Goal: Task Accomplishment & Management: Manage account settings

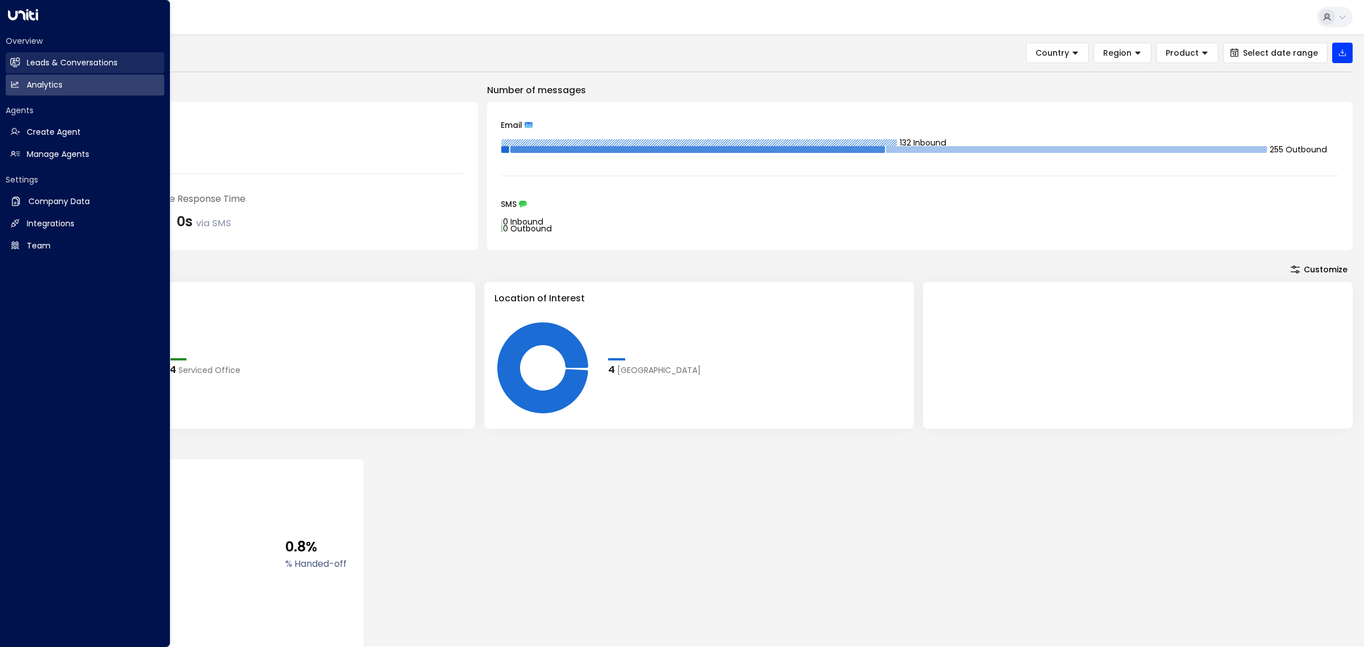
click at [61, 56] on link "Leads & Conversations Leads & Conversations" at bounding box center [85, 62] width 159 height 21
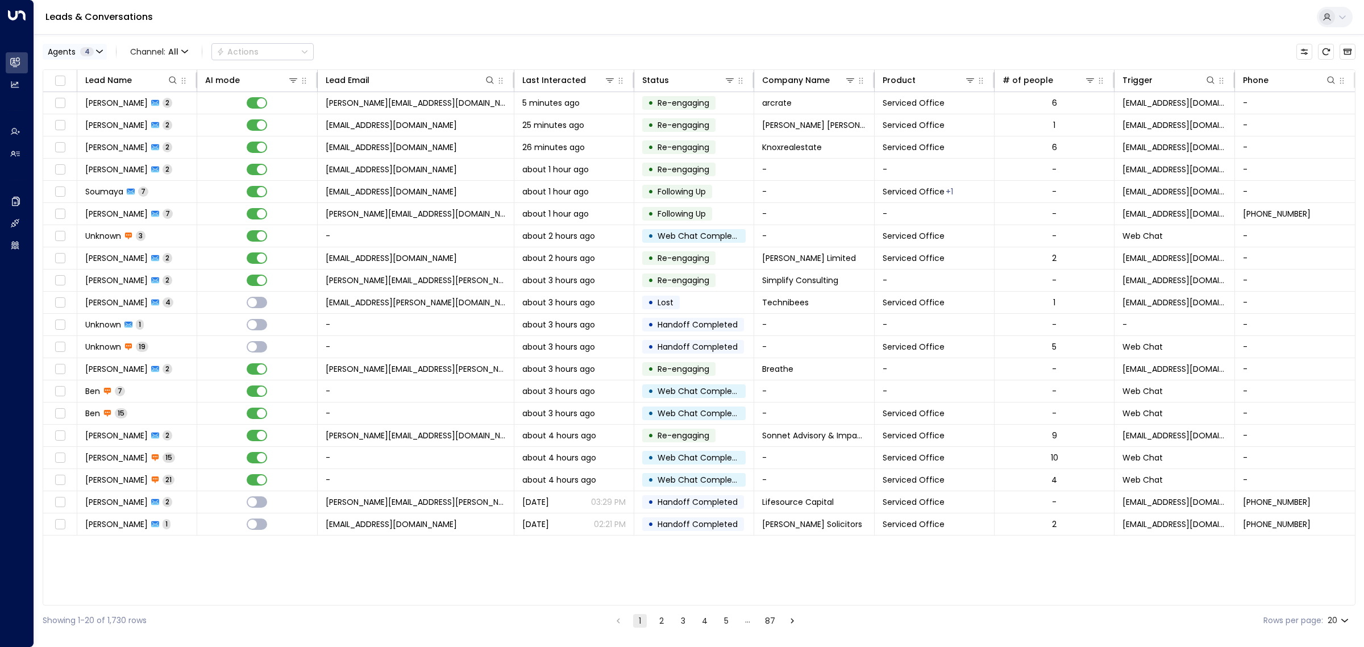
click at [87, 54] on span "4" at bounding box center [87, 51] width 14 height 9
click at [105, 157] on button "Clear" at bounding box center [109, 155] width 23 height 9
click at [87, 115] on div "[PERSON_NAME]" at bounding box center [93, 109] width 62 height 12
click at [197, 152] on button "Apply" at bounding box center [192, 156] width 33 height 16
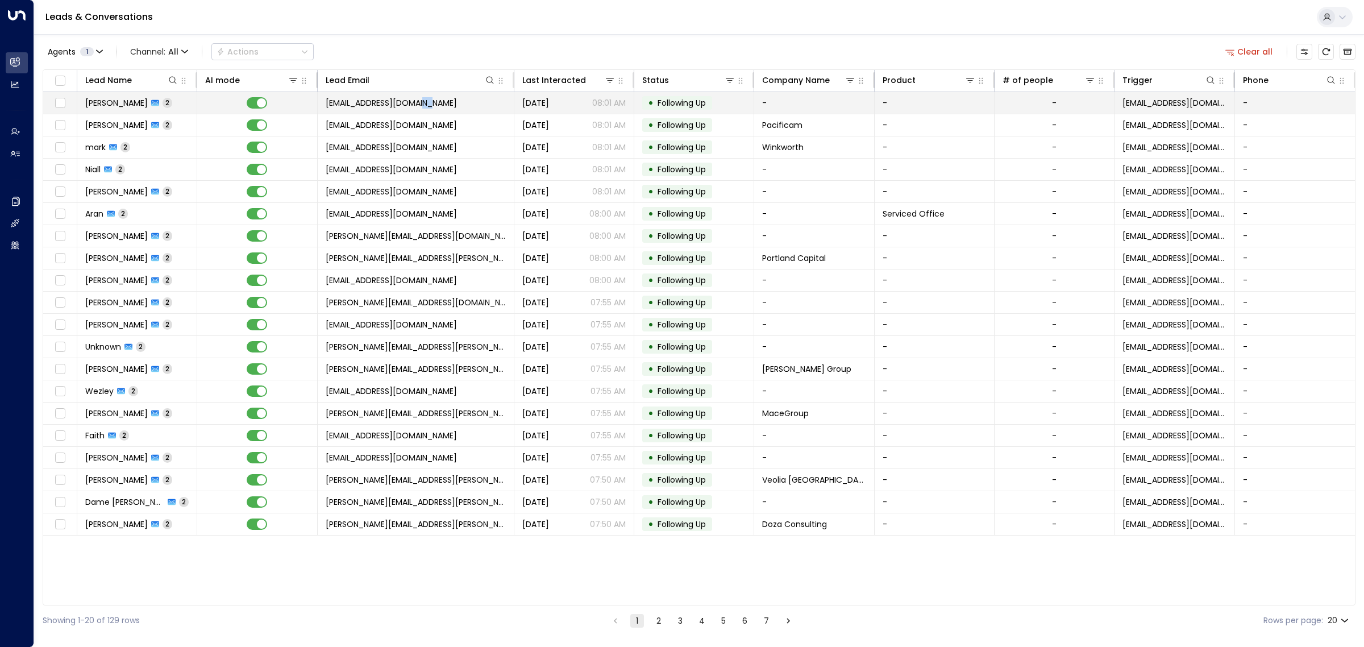
click at [421, 104] on span "[EMAIL_ADDRESS][DOMAIN_NAME]" at bounding box center [391, 102] width 131 height 11
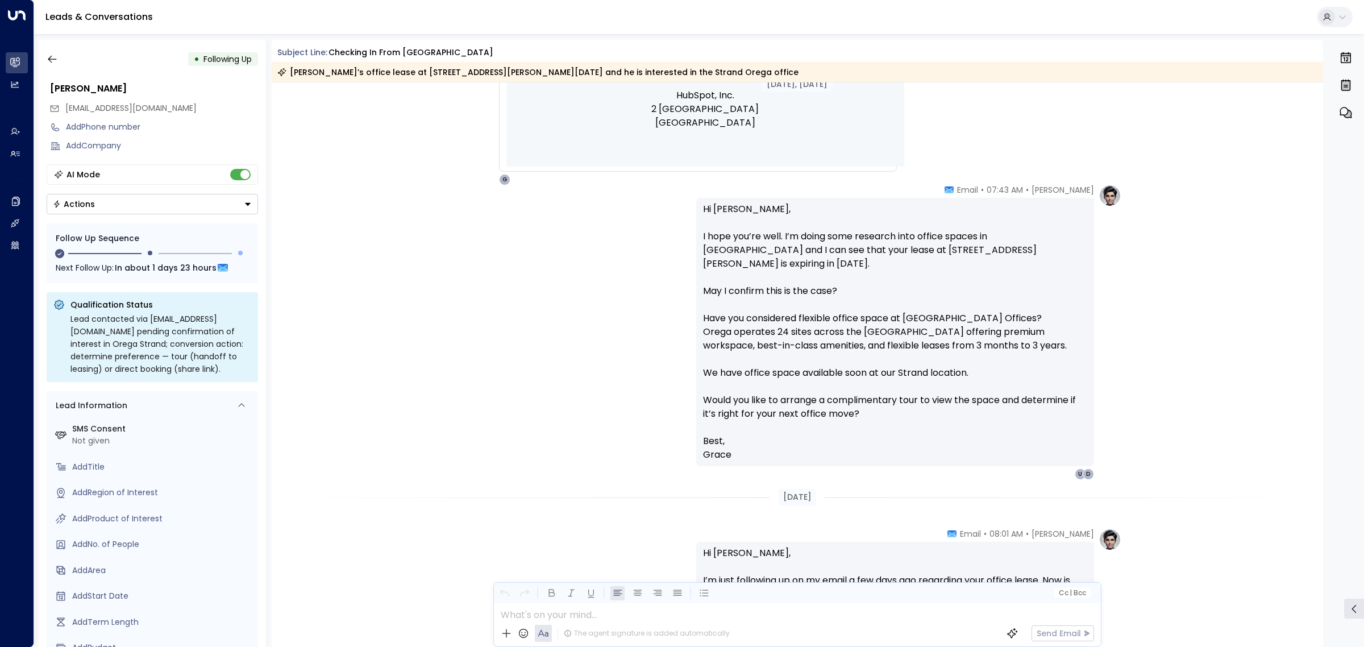
scroll to position [876, 0]
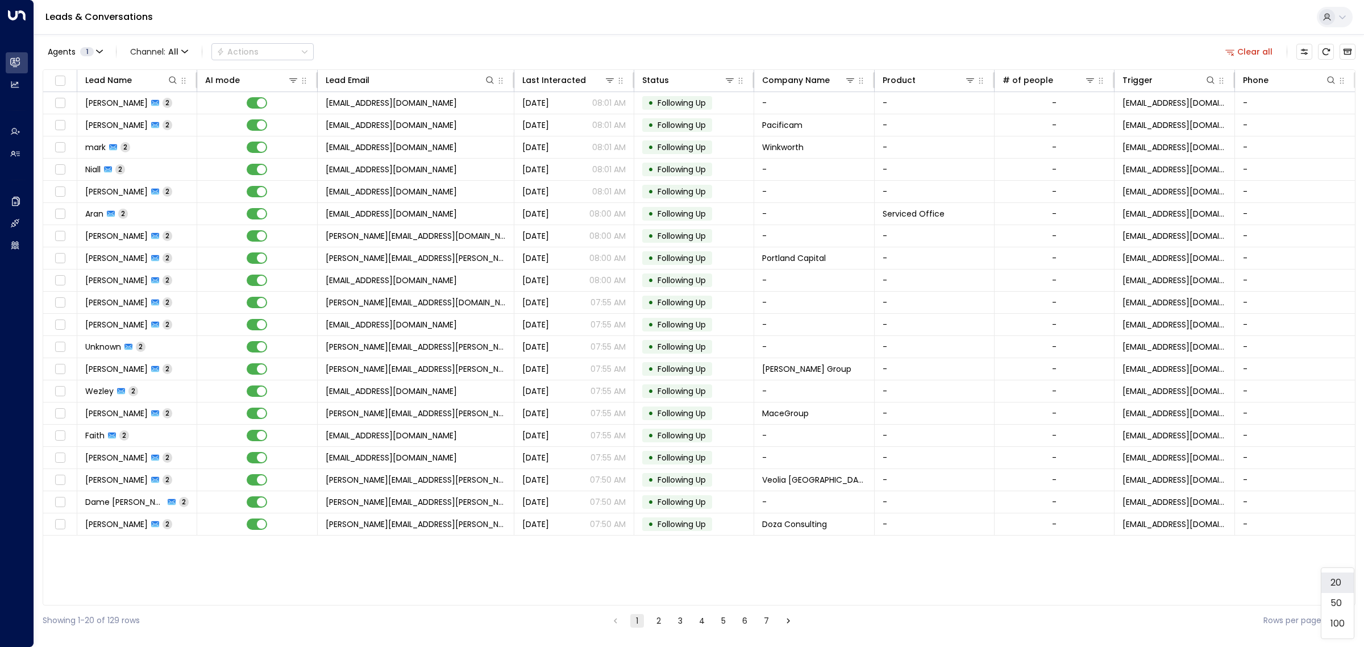
click at [1331, 618] on body "Overview Leads & Conversations Leads & Conversations Analytics Analytics Agents…" at bounding box center [682, 317] width 1364 height 635
click at [1337, 620] on li "100" at bounding box center [1337, 623] width 32 height 20
type input "***"
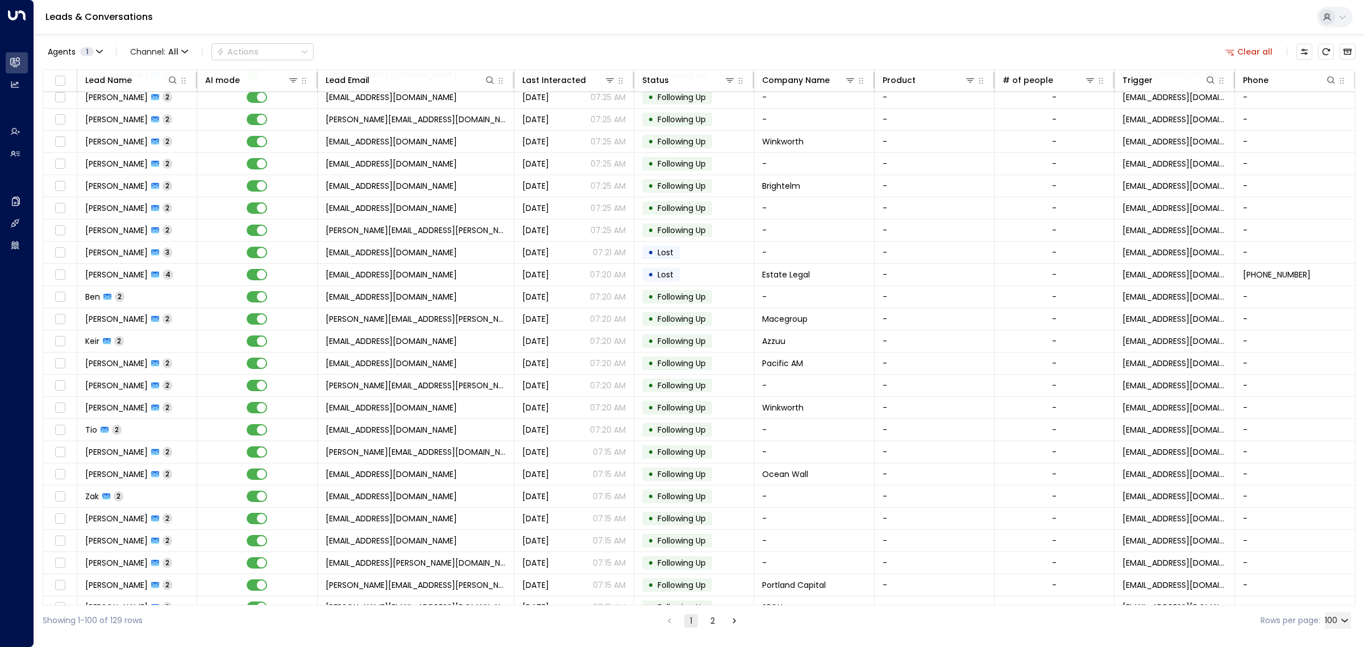
scroll to position [1278, 0]
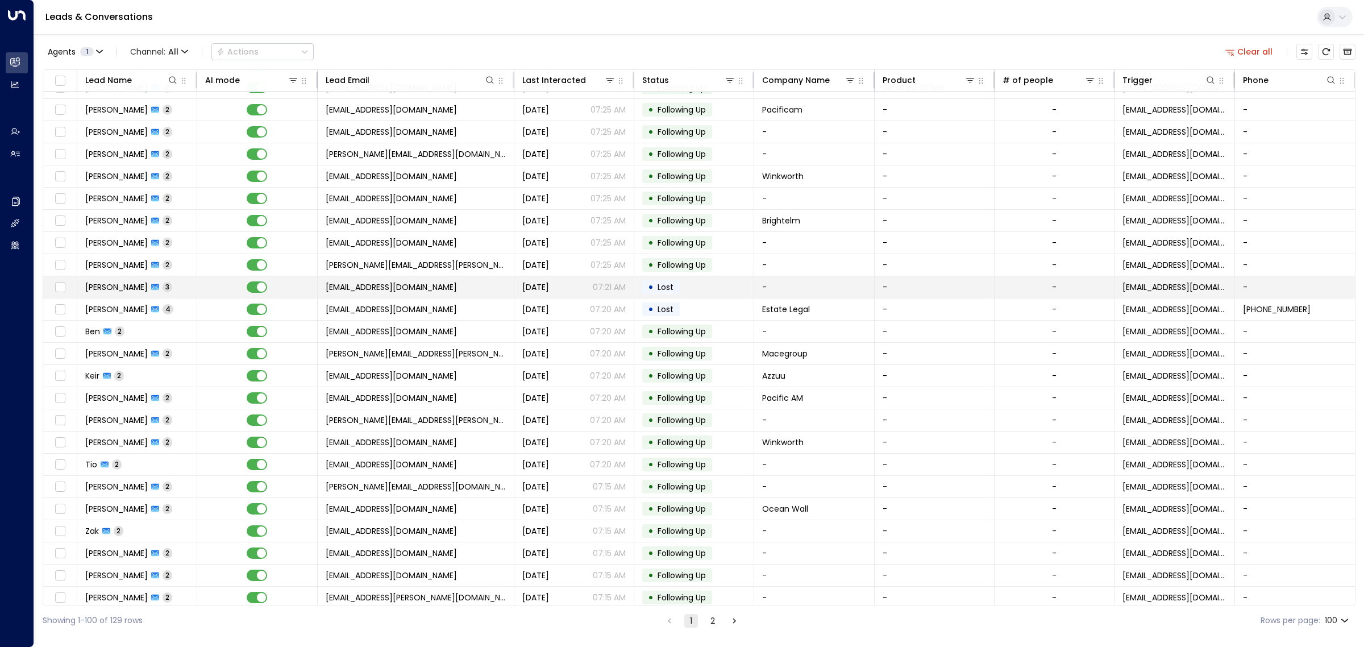
click at [577, 293] on div "[DATE] 07:21 AM" at bounding box center [573, 286] width 103 height 11
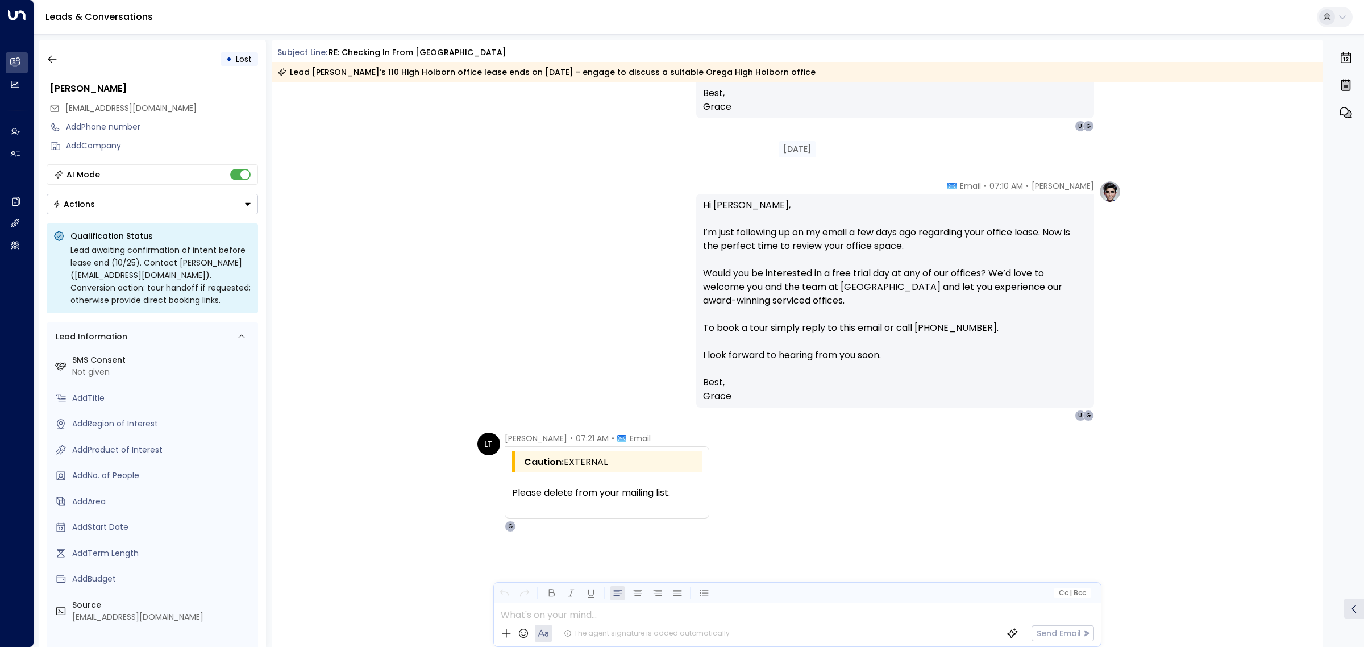
scroll to position [987, 0]
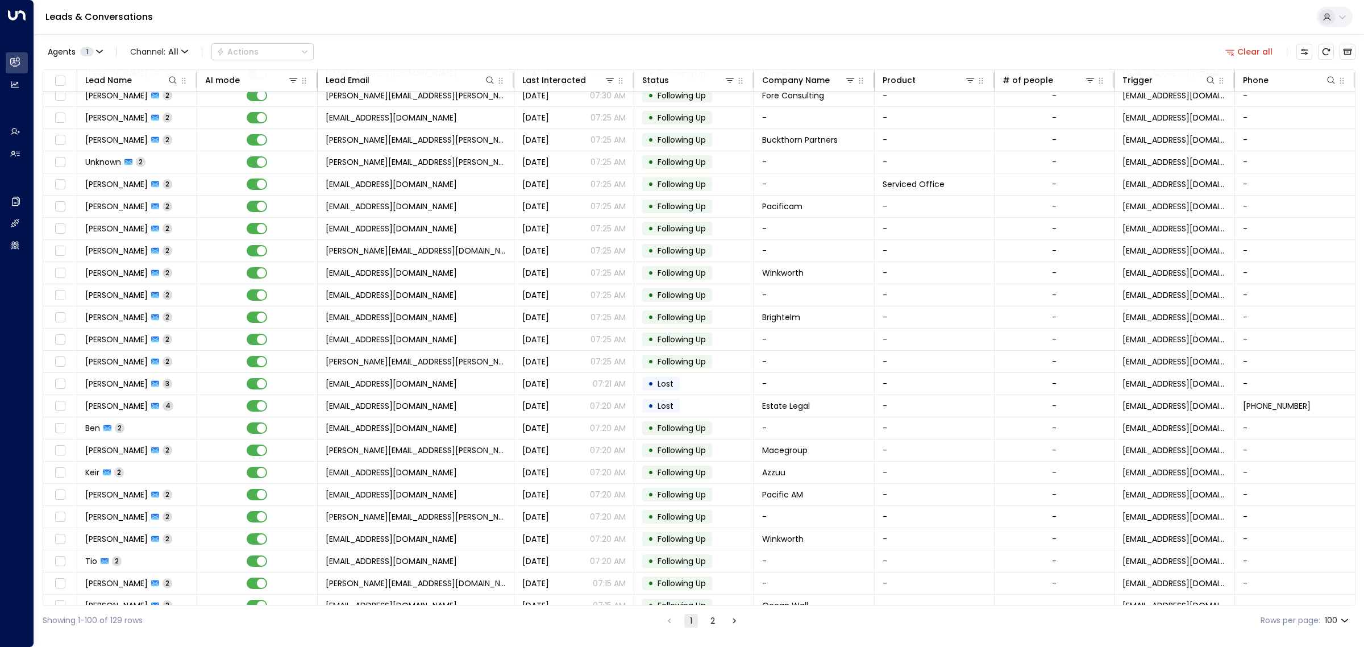
scroll to position [1207, 0]
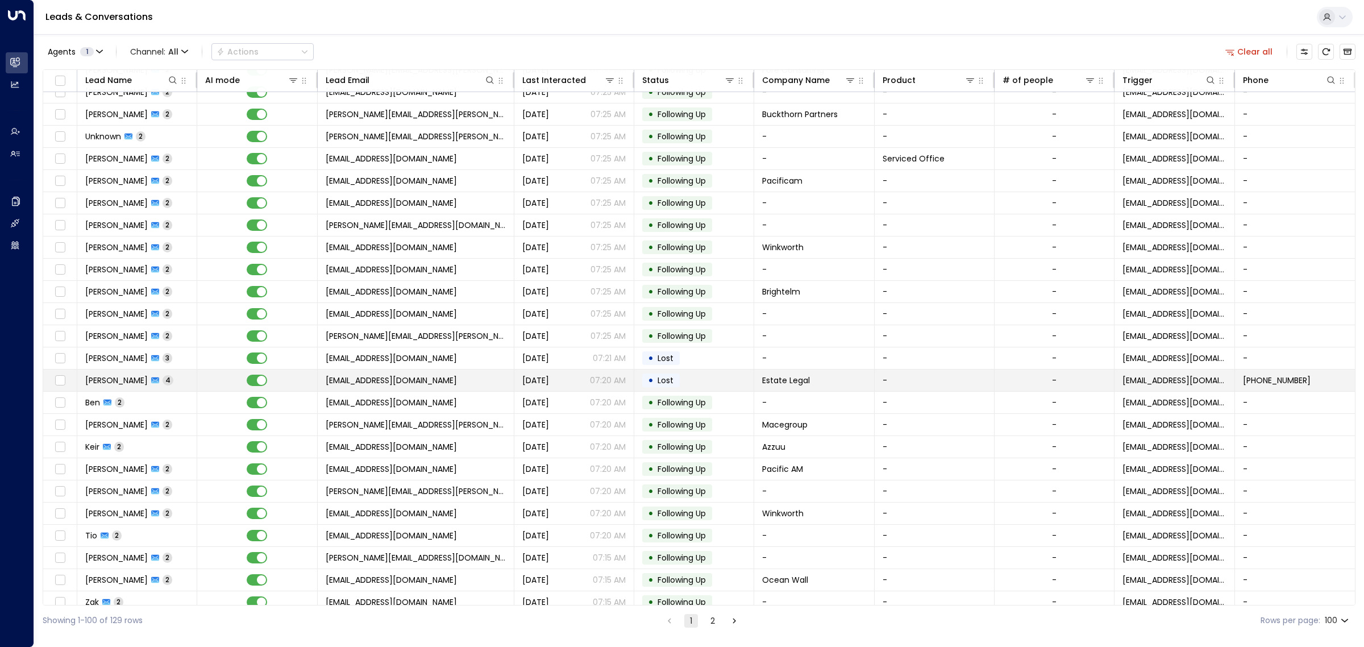
click at [537, 386] on span "[DATE]" at bounding box center [535, 379] width 27 height 11
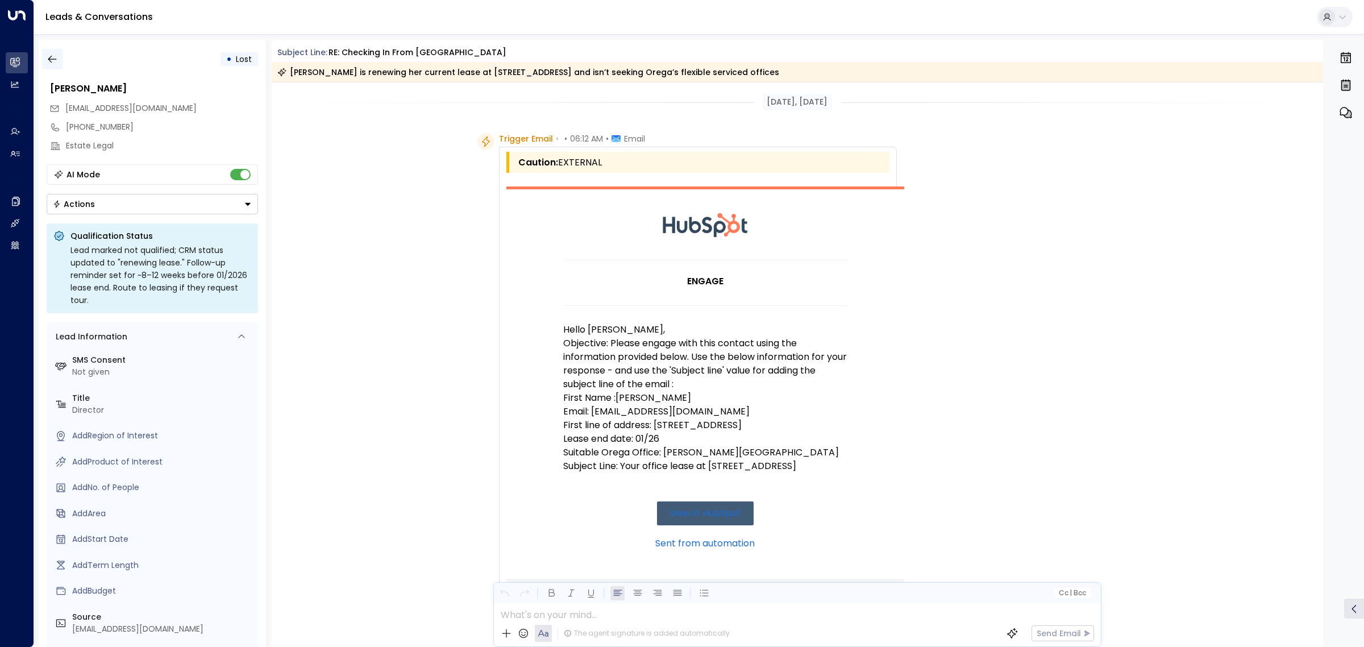
click at [52, 55] on icon "button" at bounding box center [52, 58] width 11 height 11
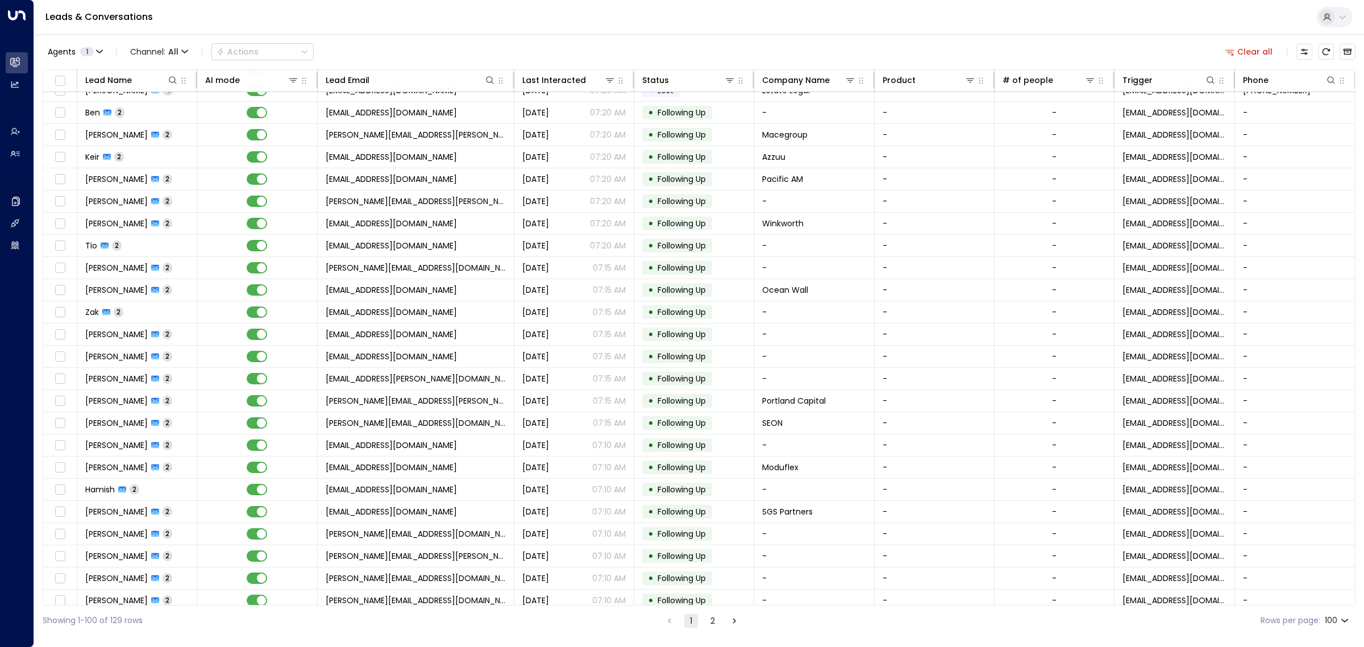
scroll to position [1718, 0]
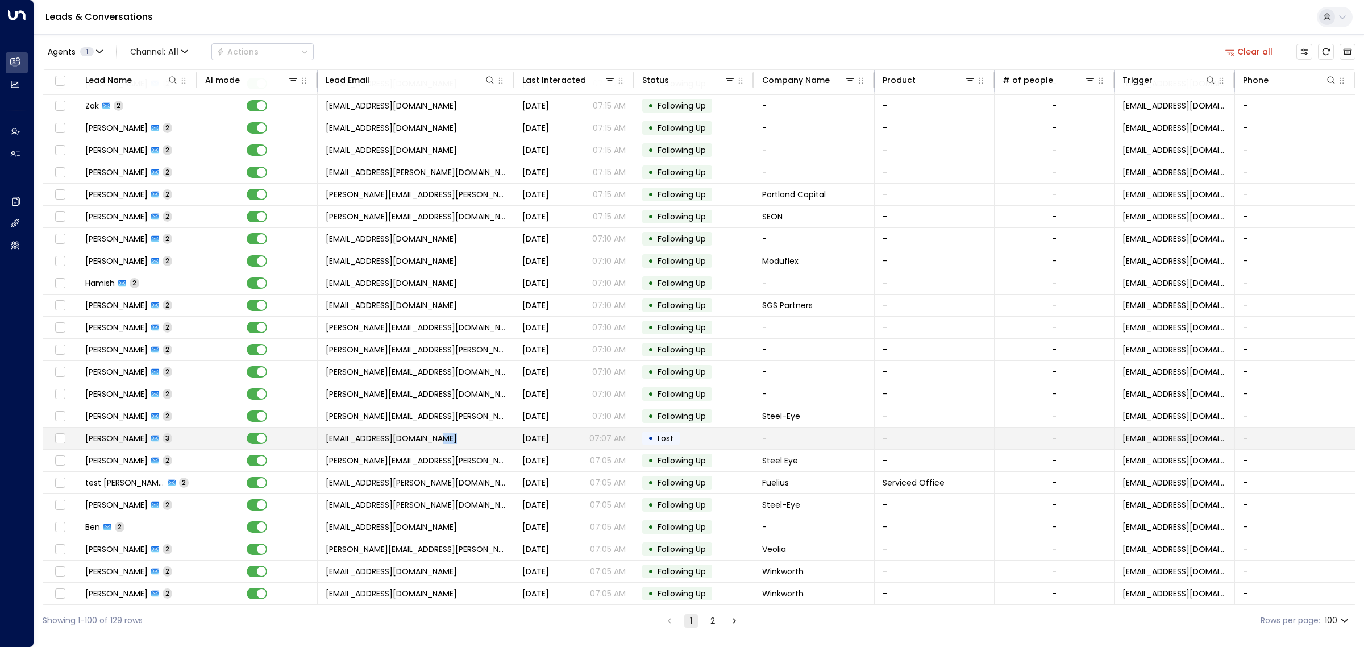
click at [434, 438] on span "[EMAIL_ADDRESS][DOMAIN_NAME]" at bounding box center [391, 437] width 131 height 11
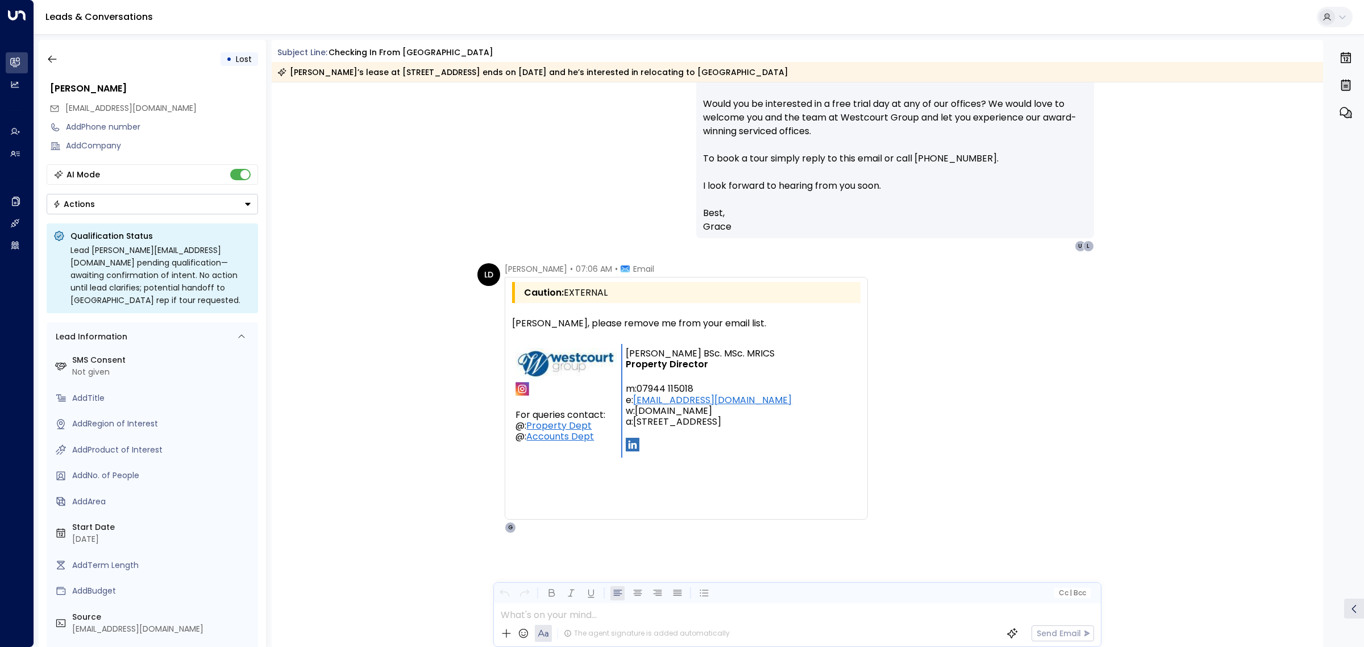
scroll to position [1157, 0]
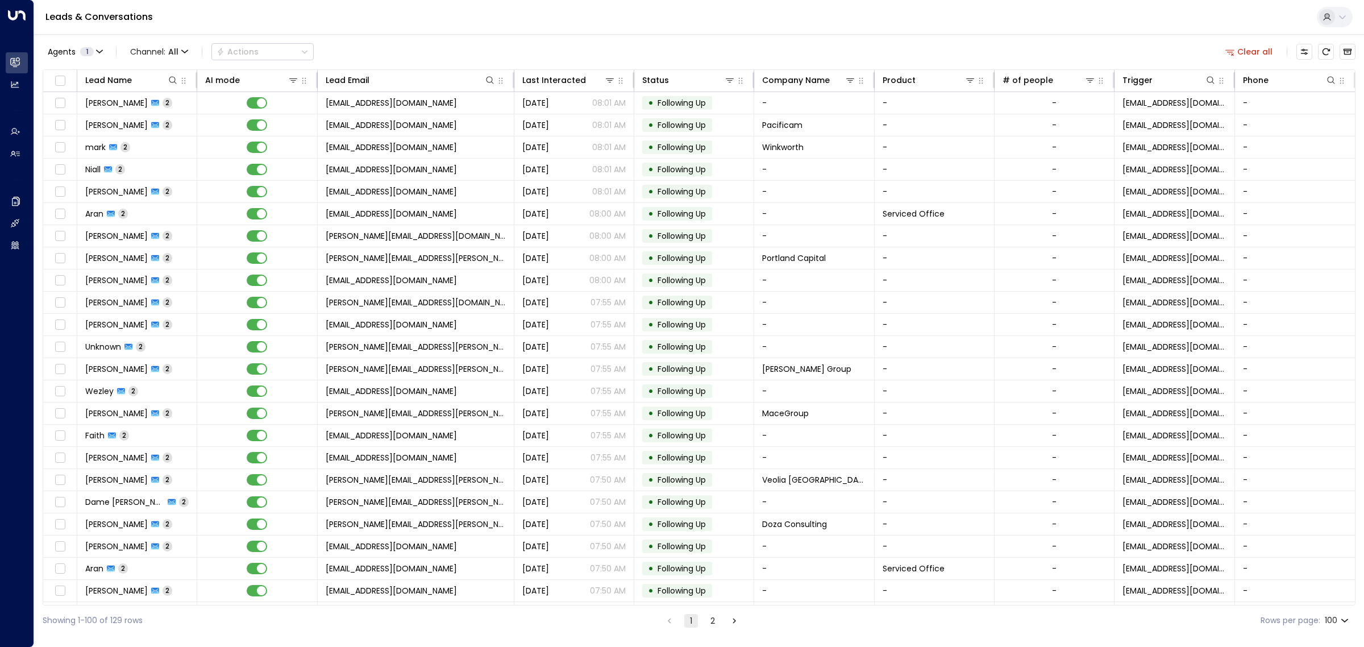
scroll to position [710, 0]
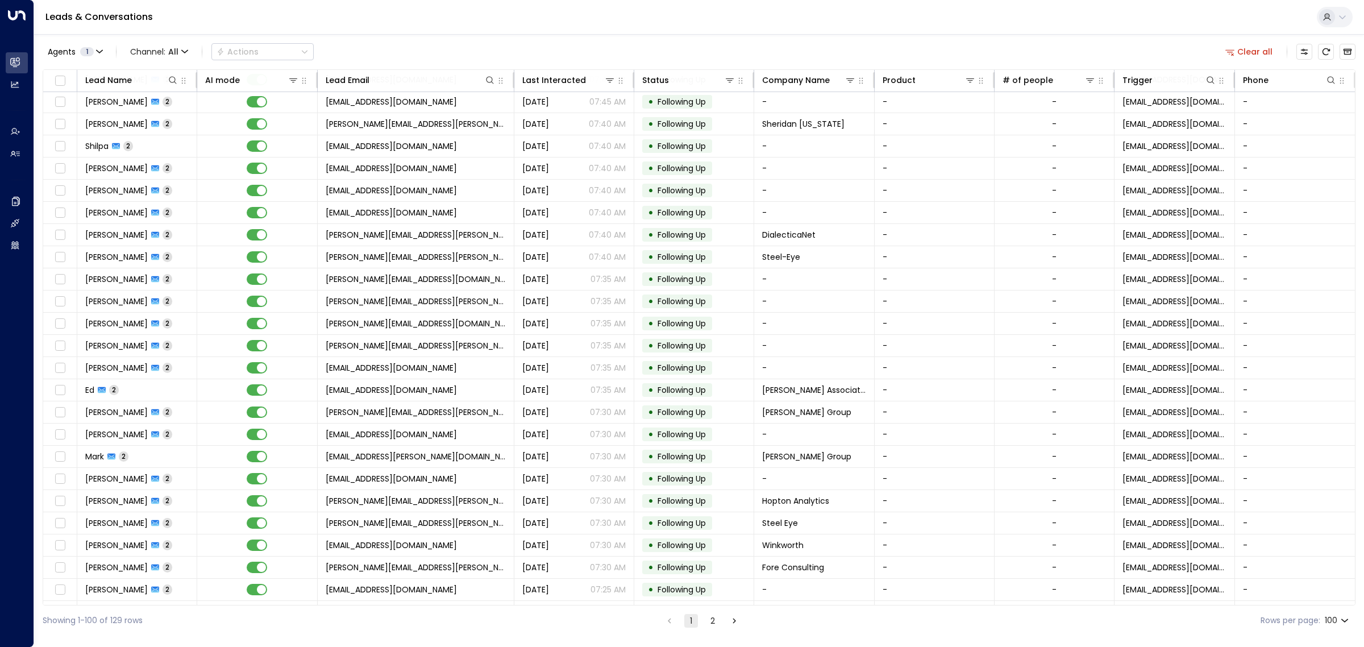
click at [731, 619] on icon "Go to next page" at bounding box center [734, 620] width 10 height 10
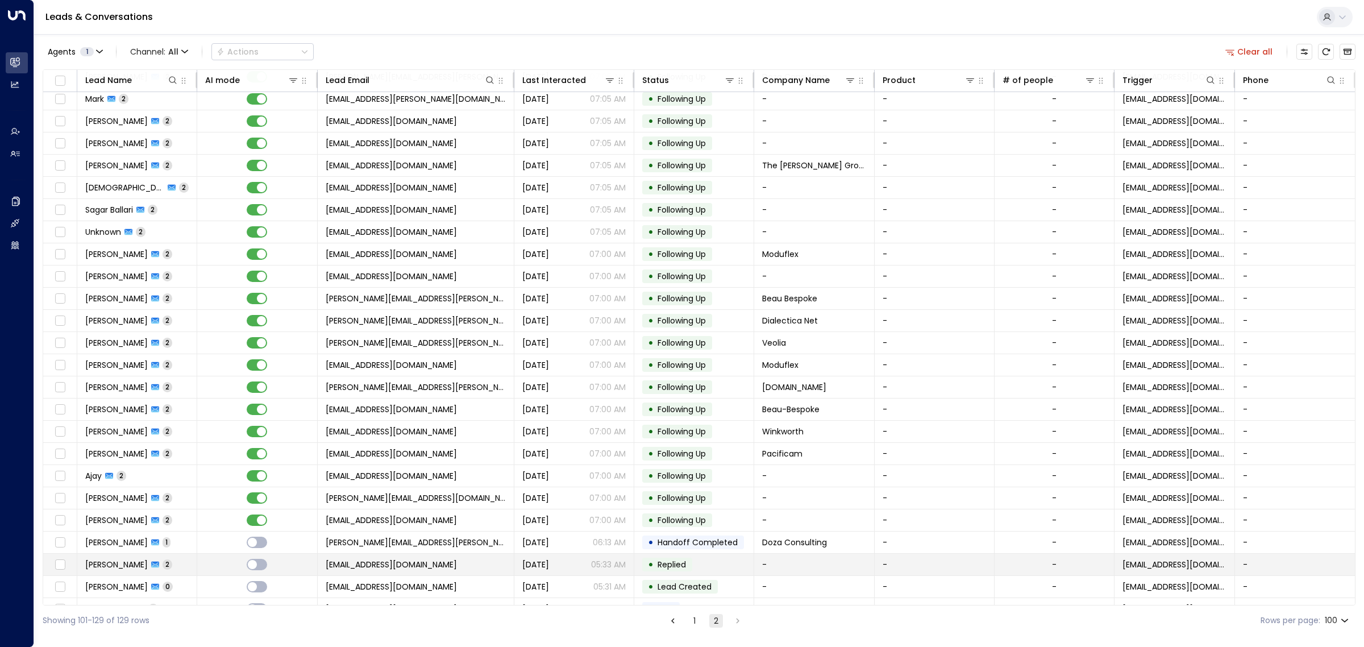
scroll to position [136, 0]
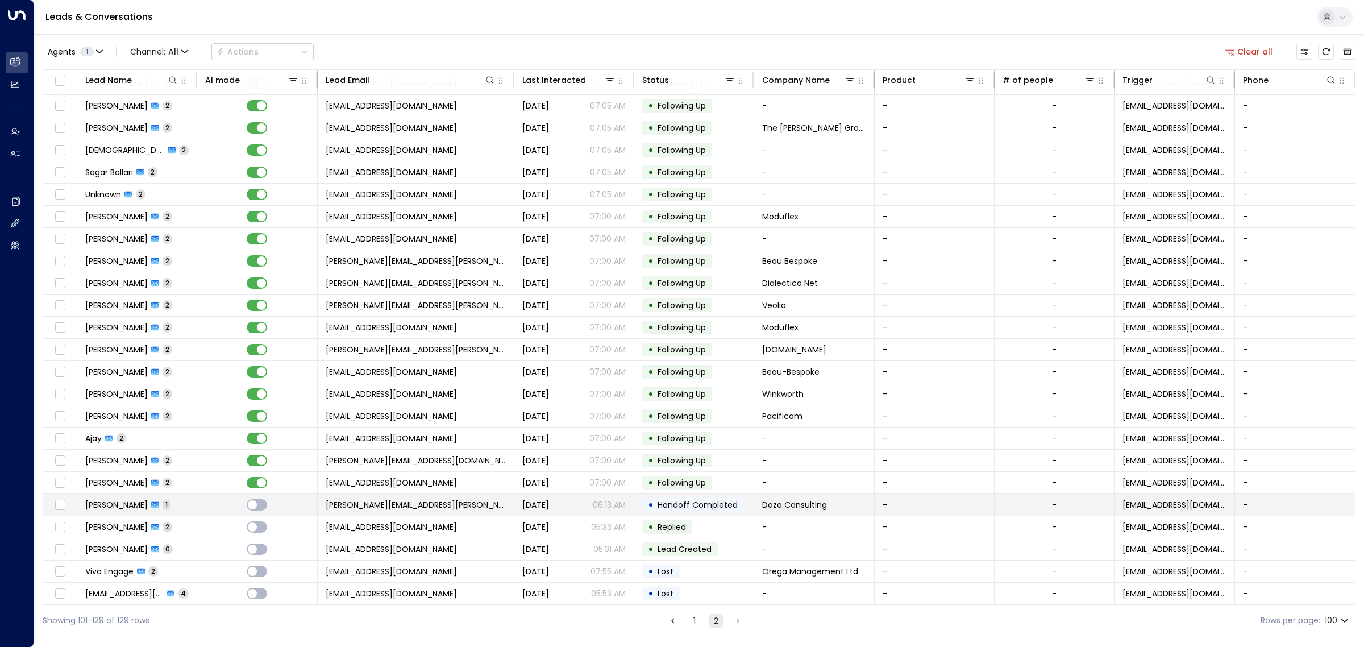
click at [456, 500] on td "[PERSON_NAME][EMAIL_ADDRESS][PERSON_NAME][PERSON_NAME][DOMAIN_NAME]" at bounding box center [416, 505] width 197 height 22
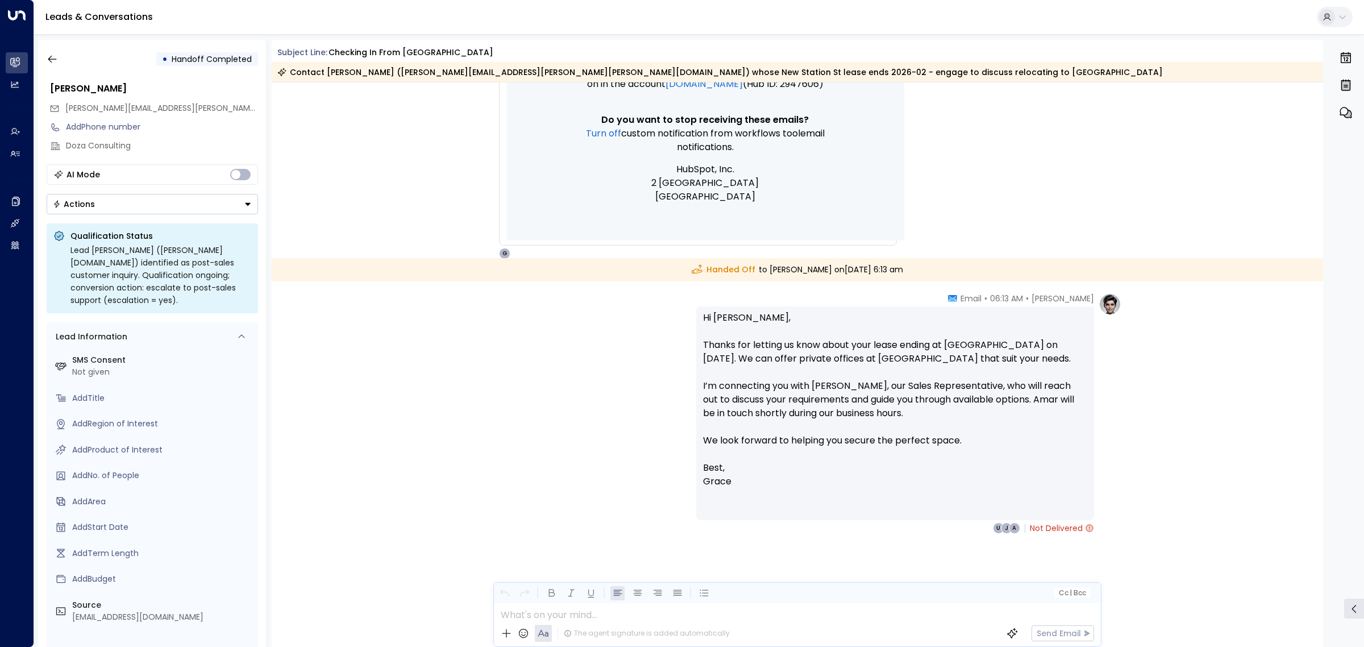
scroll to position [566, 0]
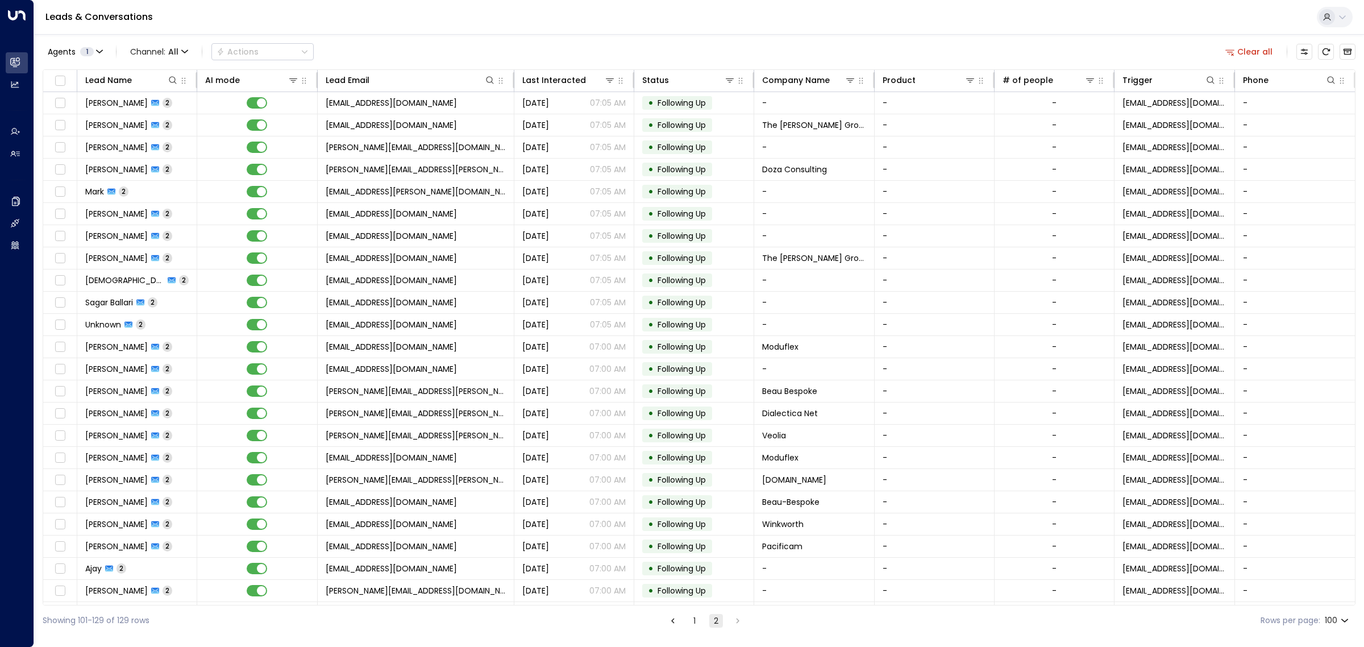
click at [694, 619] on button "1" at bounding box center [694, 621] width 14 height 14
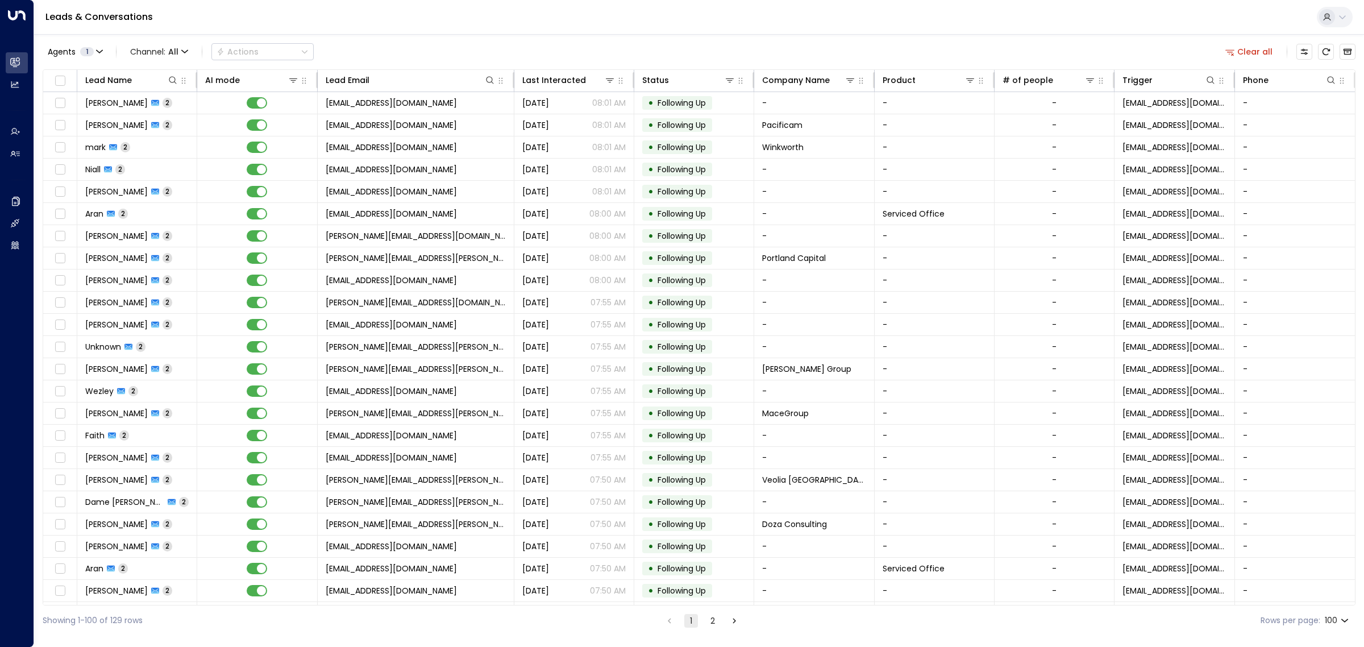
click at [560, 16] on div "Leads & Conversations" at bounding box center [699, 17] width 1330 height 35
